Goal: Check status: Check status

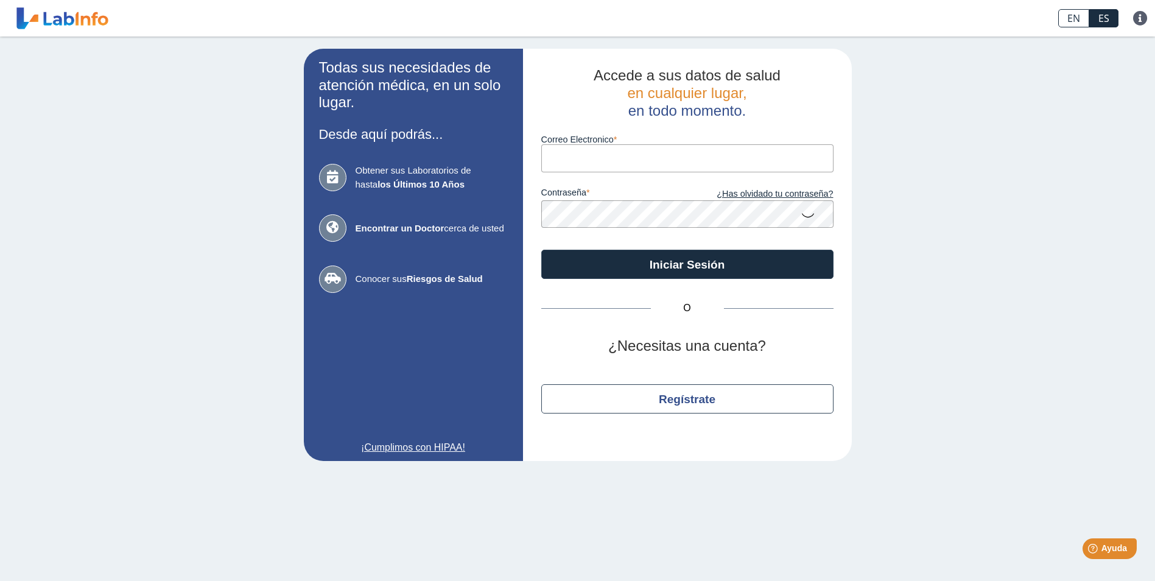
click at [557, 159] on input "Correo Electronico" at bounding box center [687, 157] width 292 height 27
type input "[PERSON_NAME][EMAIL_ADDRESS][DOMAIN_NAME]"
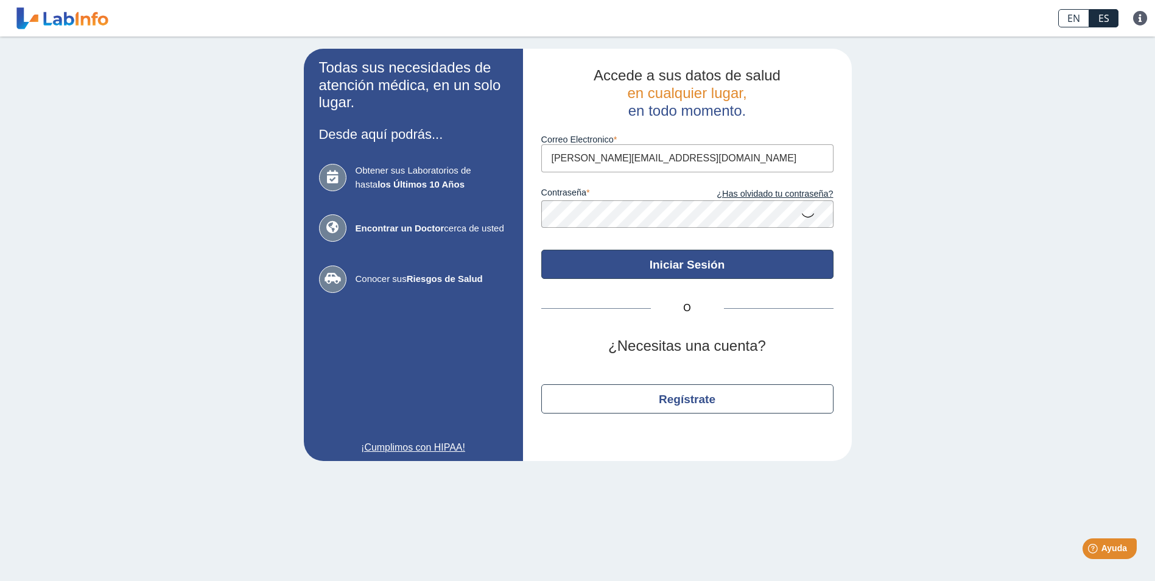
click at [650, 259] on button "Iniciar Sesión" at bounding box center [687, 264] width 292 height 29
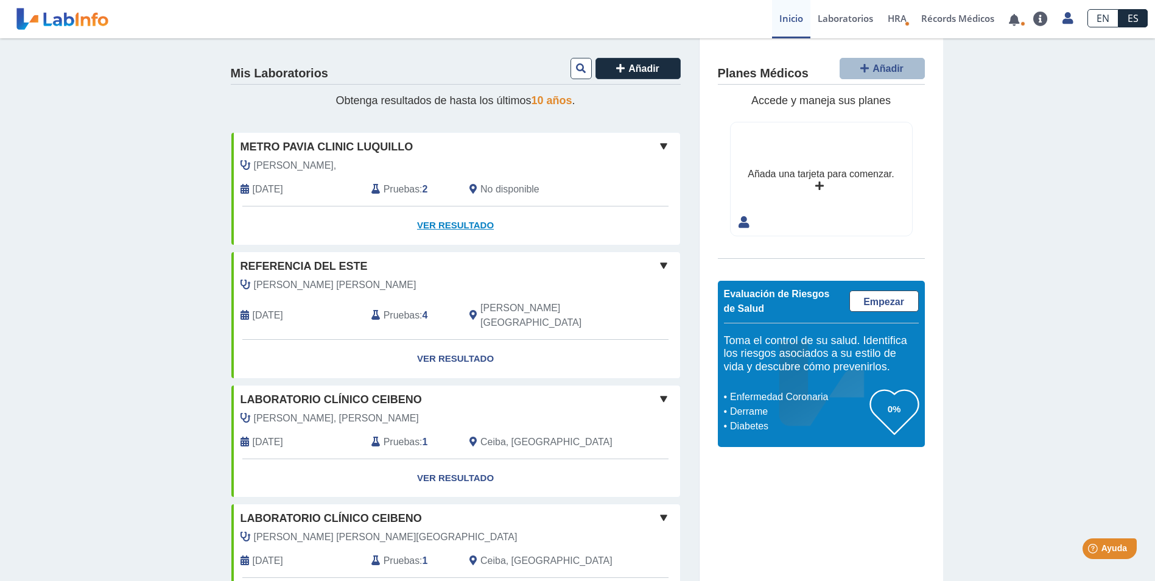
click at [462, 223] on link "Ver Resultado" at bounding box center [455, 225] width 449 height 38
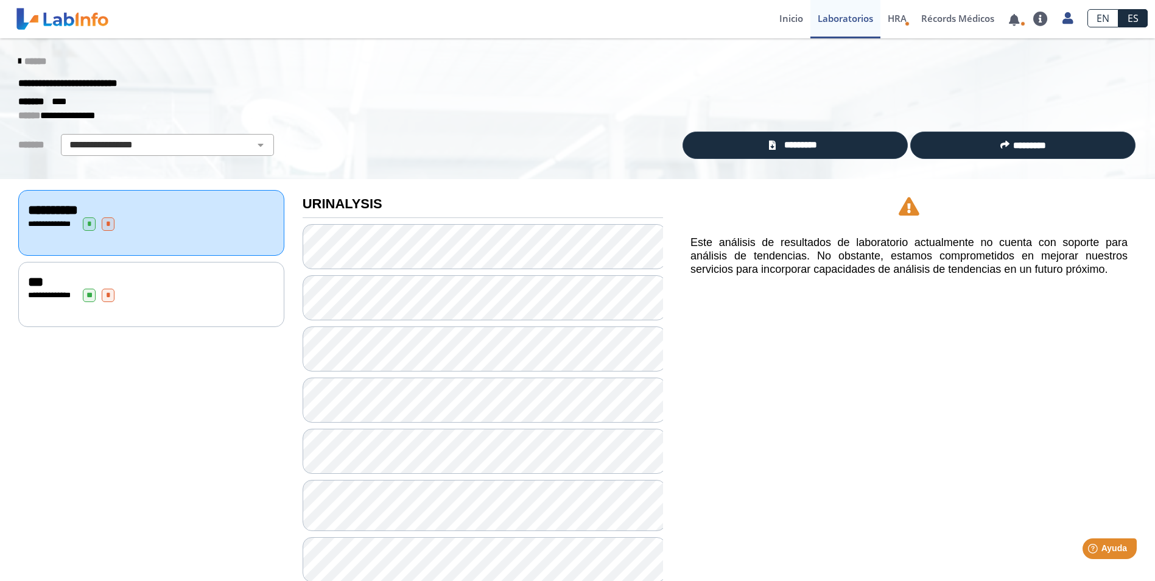
click at [221, 228] on div "**********" at bounding box center [151, 223] width 247 height 13
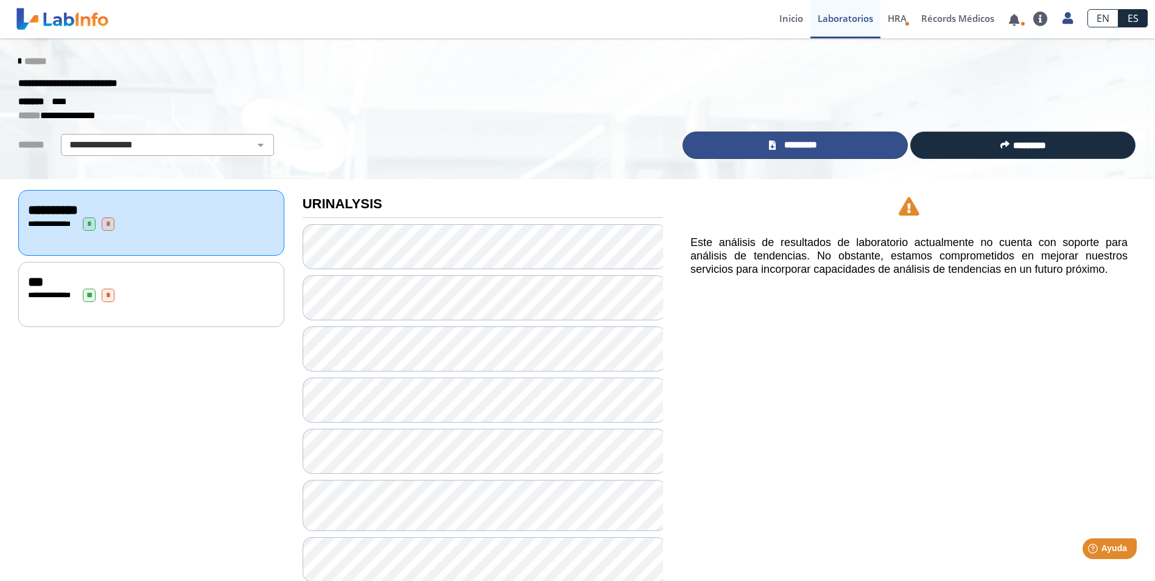
click at [848, 141] on link "*********" at bounding box center [795, 145] width 225 height 27
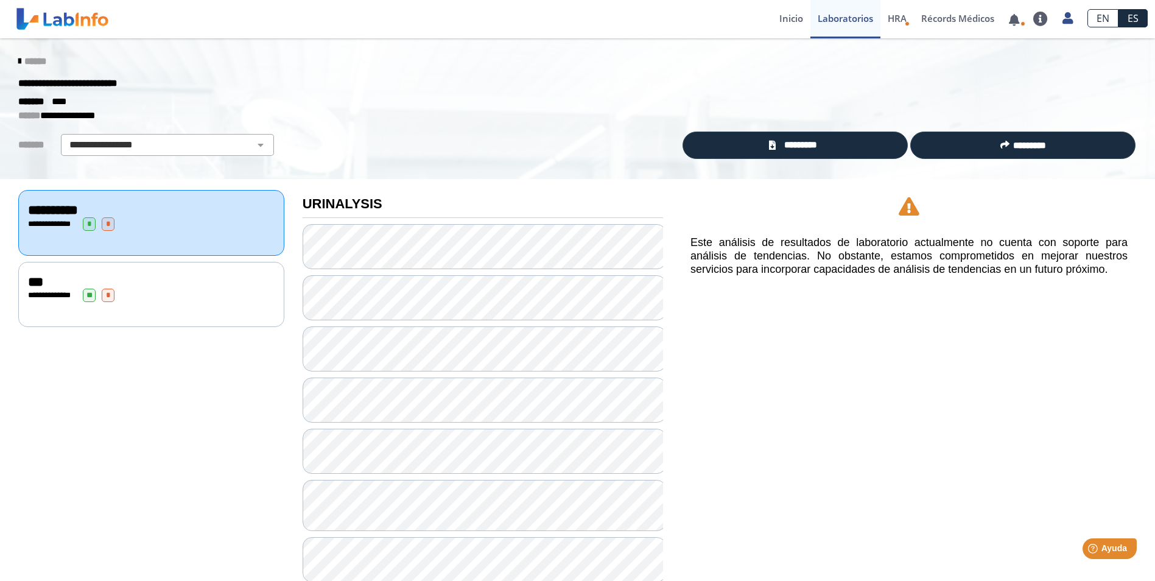
click at [140, 286] on div "***" at bounding box center [151, 282] width 247 height 15
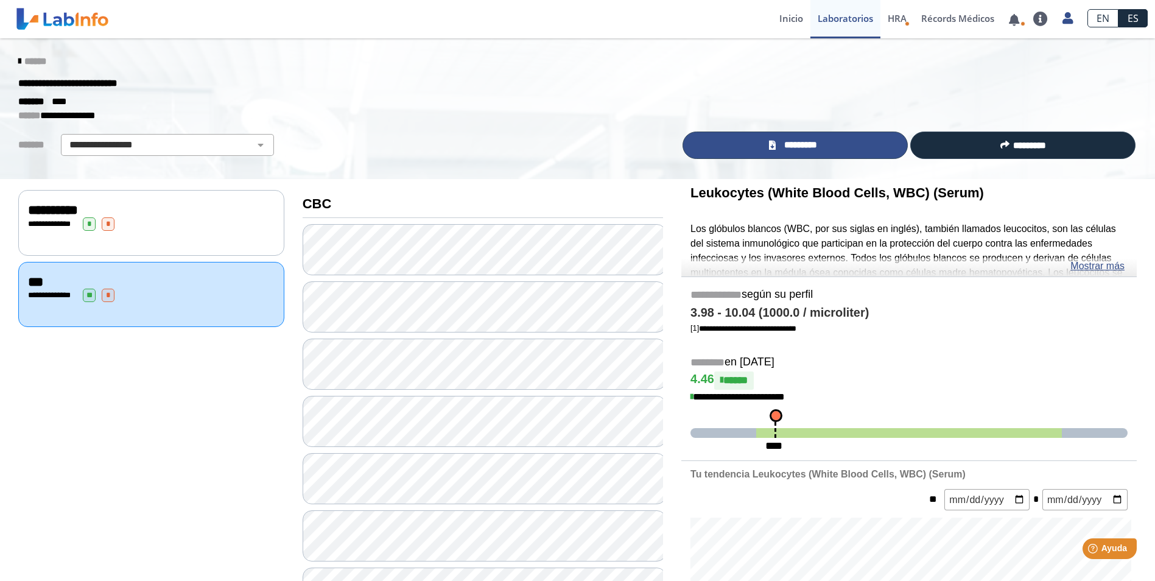
click at [823, 148] on link "*********" at bounding box center [795, 145] width 225 height 27
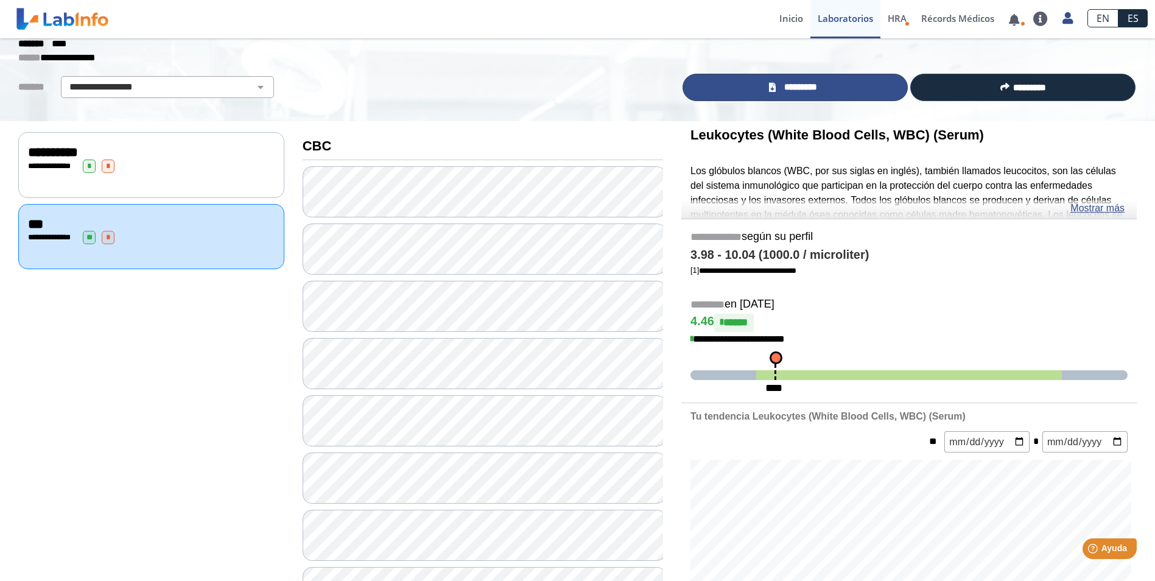
scroll to position [59, 0]
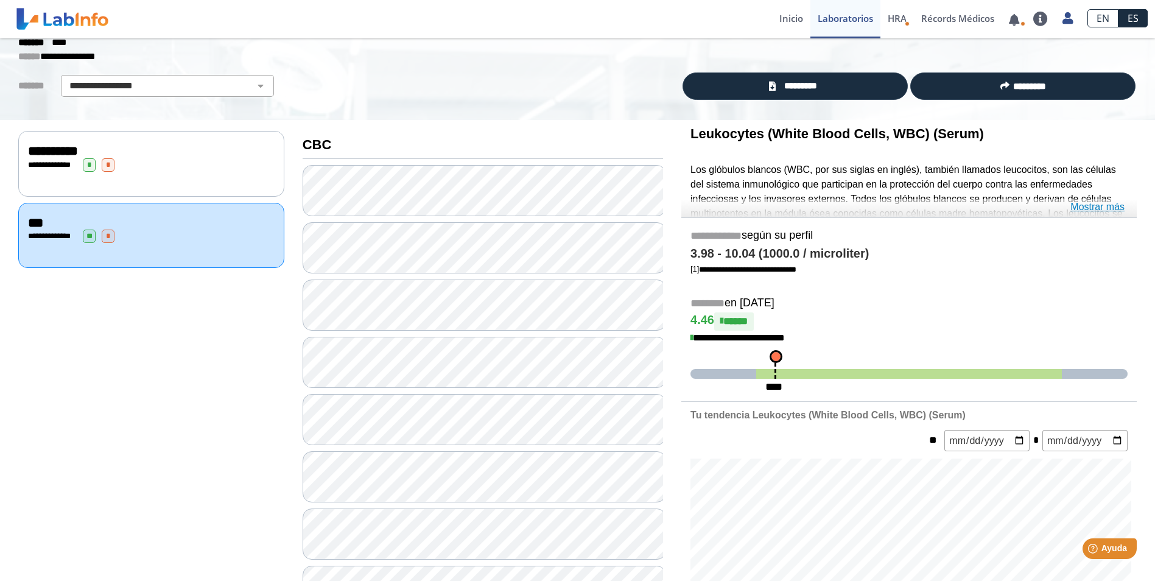
click at [1104, 208] on link "Mostrar más" at bounding box center [1097, 207] width 54 height 15
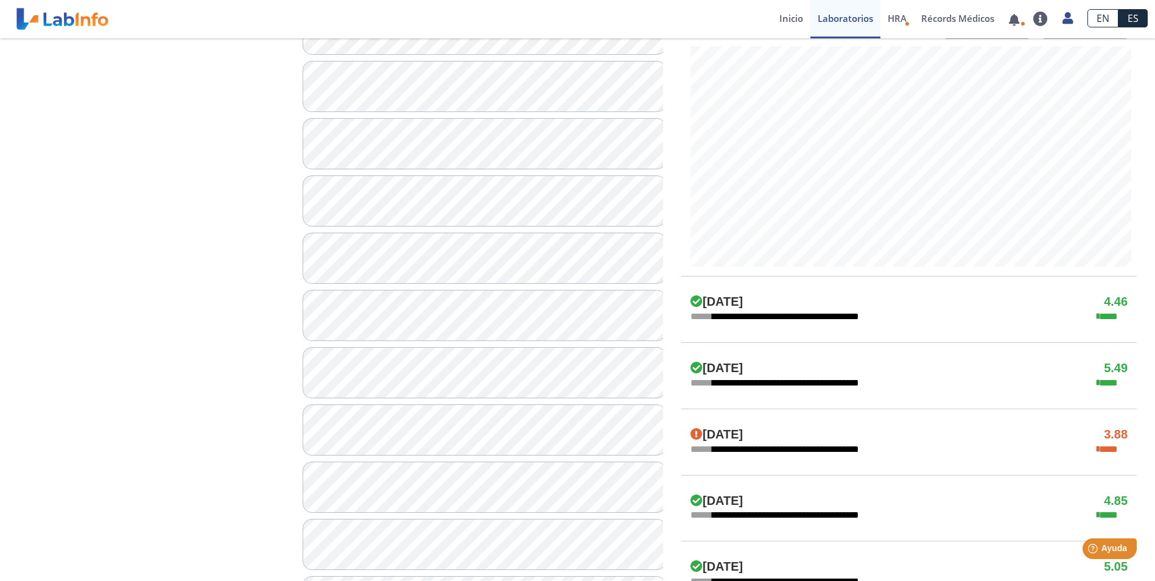
scroll to position [90, 0]
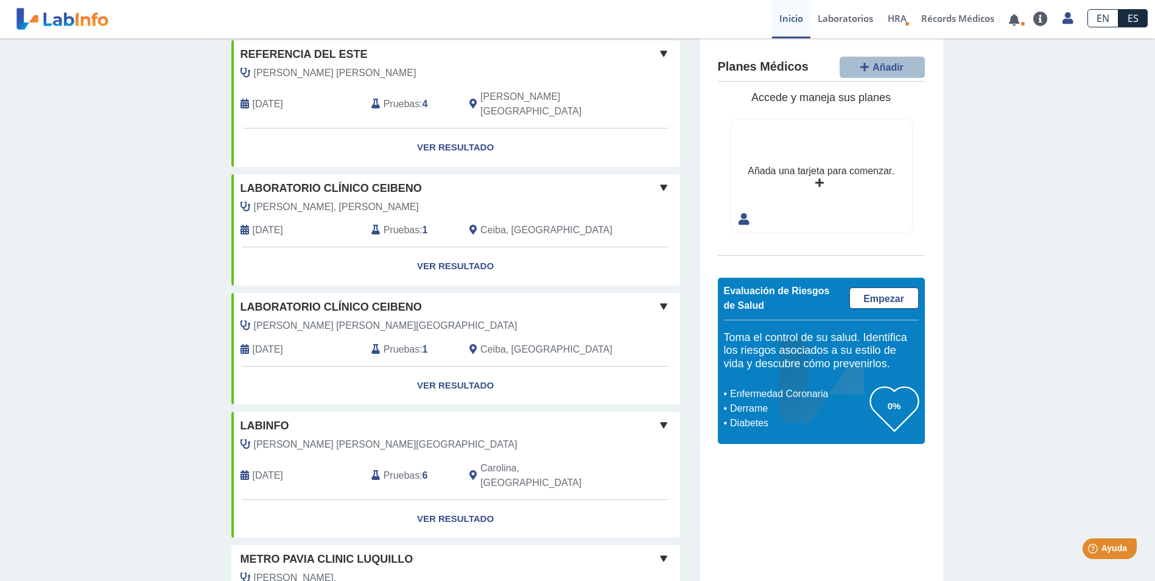
drag, startPoint x: 1144, startPoint y: 100, endPoint x: 1144, endPoint y: 93, distance: 6.7
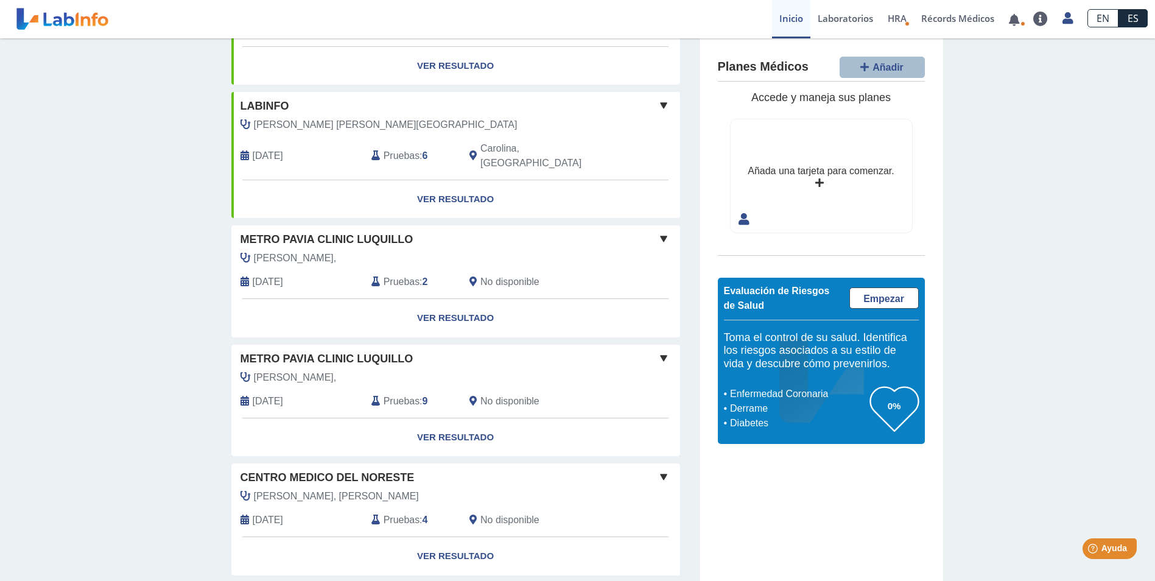
scroll to position [411, 0]
click at [1143, 218] on div "Mis Laboratorios Añadir Obtenga resultados de hasta los últimos 10 años . Refer…" at bounding box center [577, 316] width 1155 height 1379
drag, startPoint x: 1142, startPoint y: 213, endPoint x: 1140, endPoint y: 231, distance: 18.4
click at [1140, 231] on div "Mis Laboratorios Añadir Obtenga resultados de hasta los últimos 10 años . Refer…" at bounding box center [577, 316] width 1155 height 1379
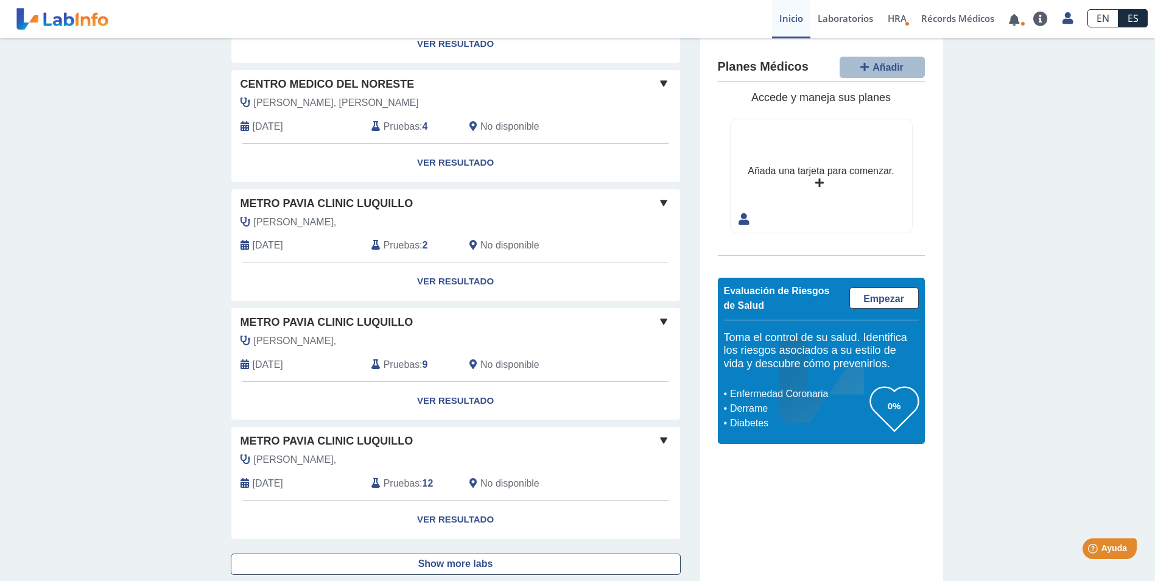
scroll to position [807, 0]
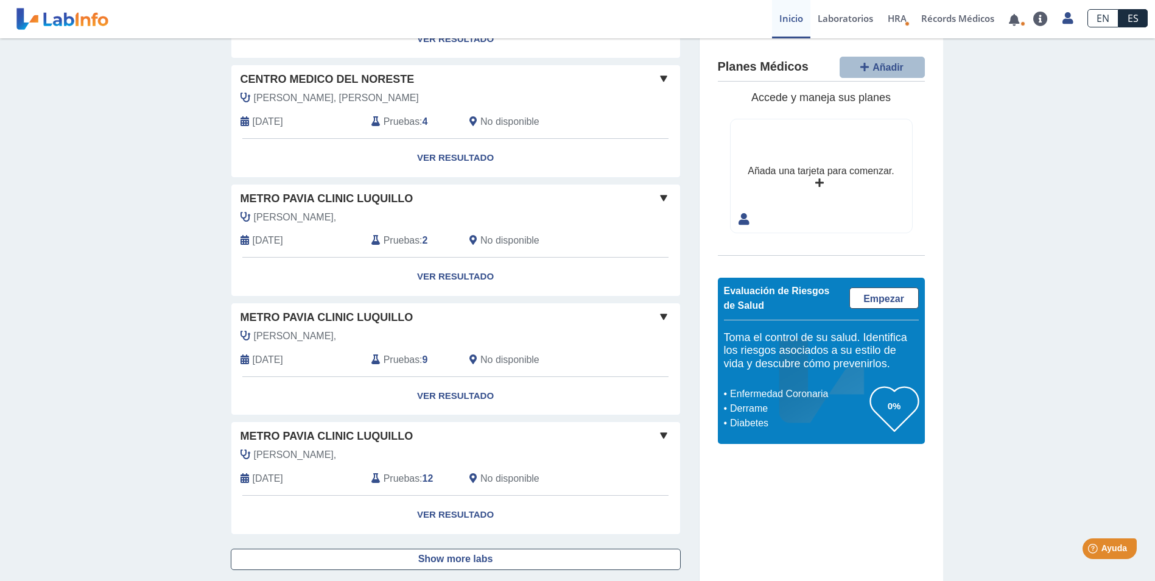
drag, startPoint x: 1138, startPoint y: 373, endPoint x: 1138, endPoint y: 362, distance: 10.4
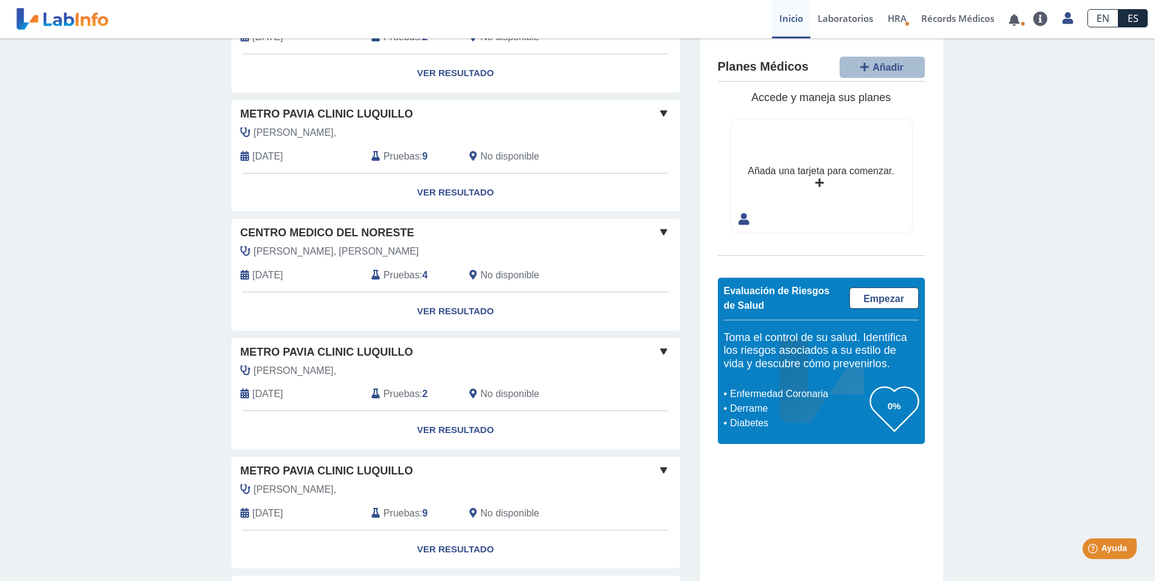
scroll to position [314, 0]
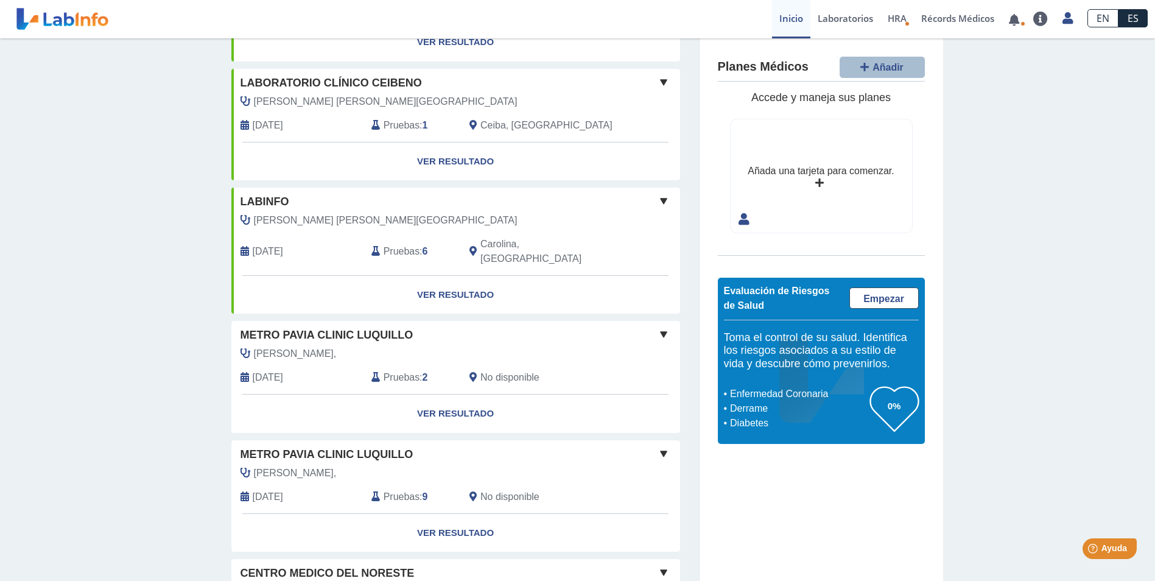
drag, startPoint x: 1131, startPoint y: 51, endPoint x: 1134, endPoint y: 56, distance: 6.6
click at [1131, 51] on div "Mis Laboratorios Añadir Obtenga resultados de hasta los últimos 10 años . Refer…" at bounding box center [577, 414] width 1155 height 1379
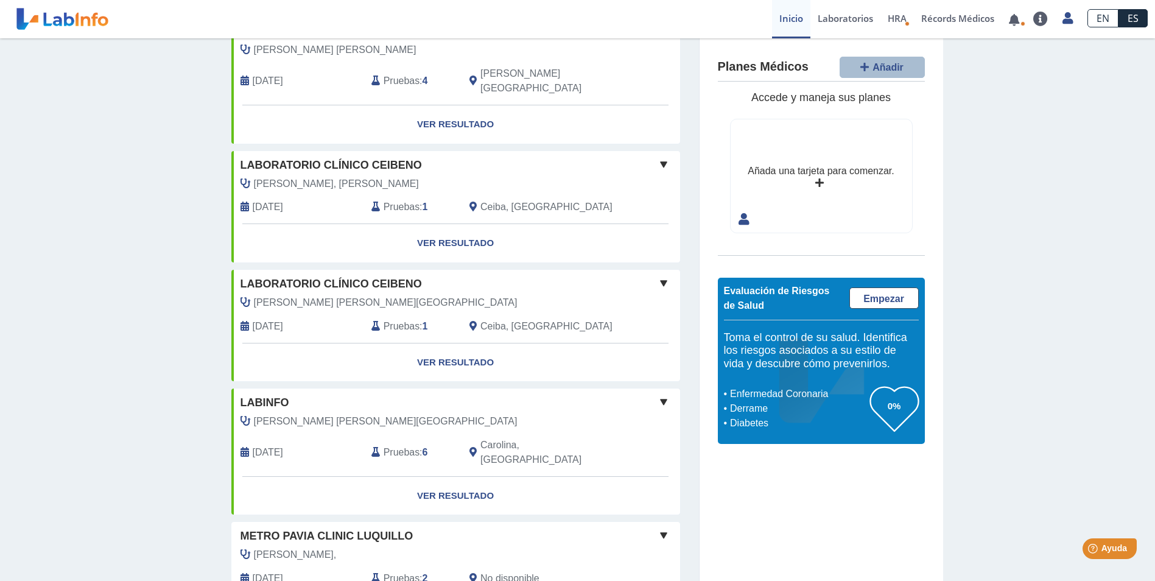
scroll to position [0, 0]
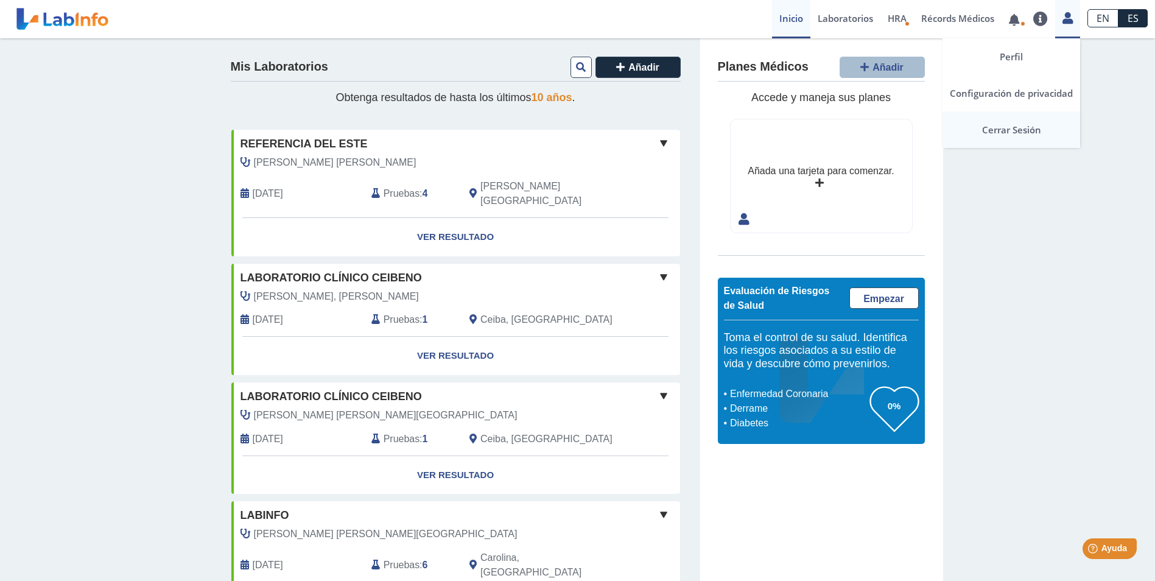
click at [1019, 130] on link "Cerrar Sesión" at bounding box center [1012, 129] width 138 height 37
